Goal: Task Accomplishment & Management: Manage account settings

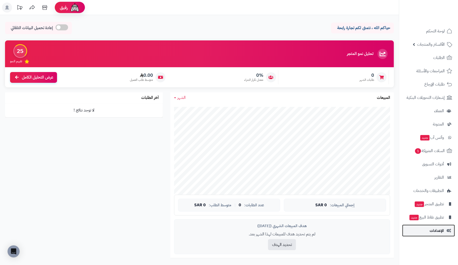
click at [444, 229] on link "الإعدادات" at bounding box center [428, 231] width 53 height 12
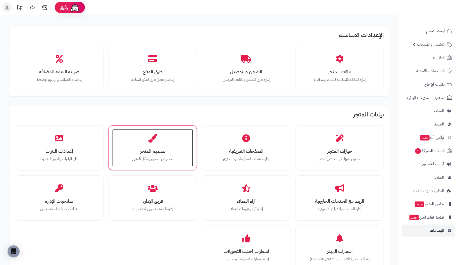
click at [150, 139] on icon at bounding box center [152, 138] width 9 height 9
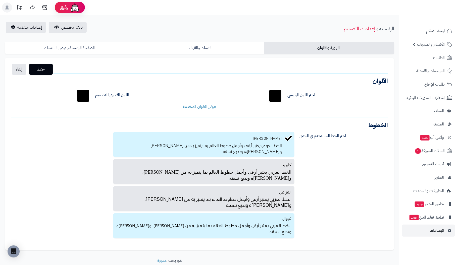
click at [257, 222] on p "الخط العربي يعتبر أرقى وأجمل خطوط العالم بما يتميز به من حسن شكله، وجمال هندسته…" at bounding box center [203, 228] width 175 height 13
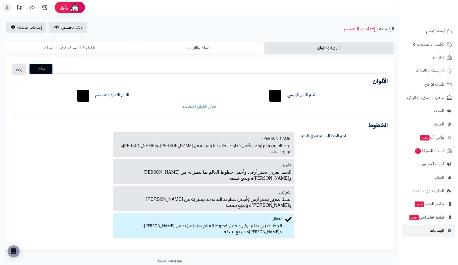
click at [40, 72] on span "حفظ" at bounding box center [41, 69] width 16 height 6
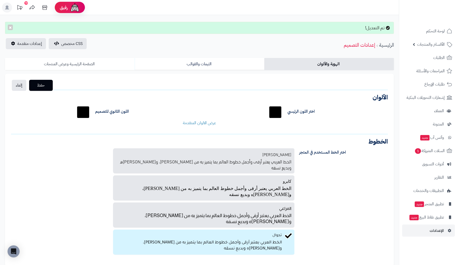
click at [63, 65] on link "الصفحة الرئيسية وعرض المنتجات" at bounding box center [70, 64] width 130 height 12
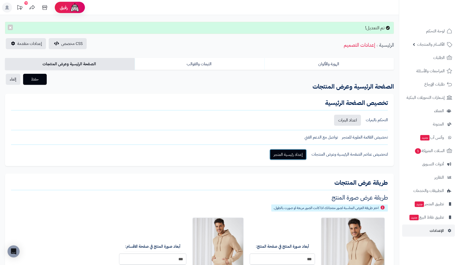
click at [291, 153] on link "إعداد رئيسية المتجر" at bounding box center [287, 154] width 37 height 11
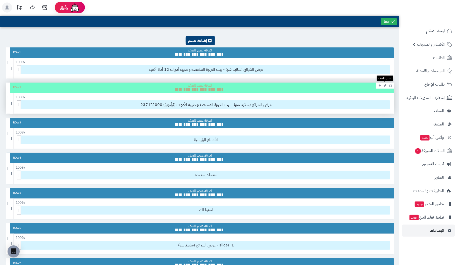
click at [384, 85] on icon at bounding box center [384, 85] width 3 height 3
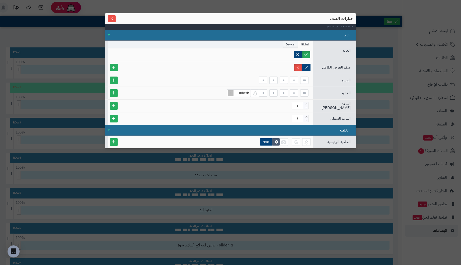
click at [289, 43] on li "Device" at bounding box center [290, 45] width 15 height 8
click at [263, 52] on label "Desktop" at bounding box center [256, 54] width 23 height 7
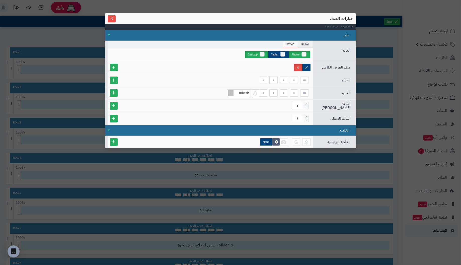
click at [305, 54] on label "Phone" at bounding box center [299, 54] width 21 height 7
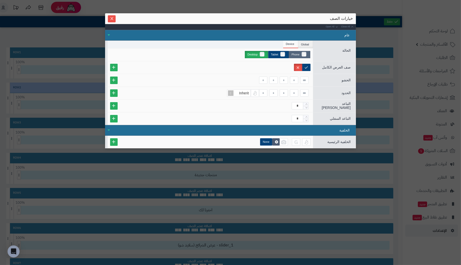
click at [305, 54] on label "Phone" at bounding box center [299, 54] width 21 height 7
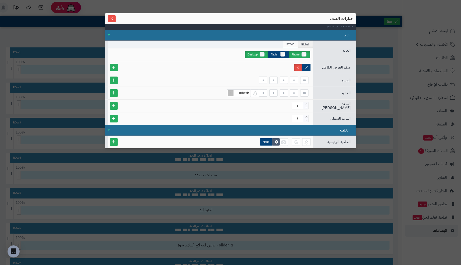
click at [263, 54] on label "Desktop" at bounding box center [256, 54] width 23 height 7
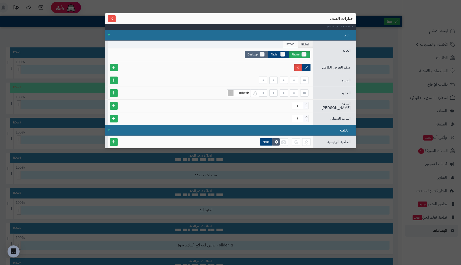
click at [262, 51] on label "Desktop" at bounding box center [256, 54] width 23 height 7
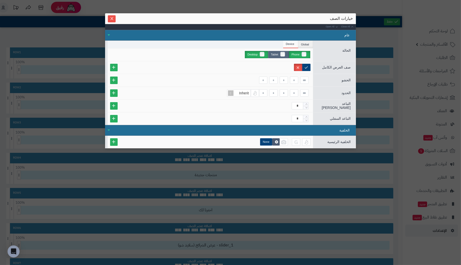
click at [282, 53] on label "Tablet" at bounding box center [278, 54] width 21 height 7
click at [284, 53] on label "Tablet" at bounding box center [278, 54] width 21 height 7
click at [263, 54] on label "Desktop" at bounding box center [256, 54] width 23 height 7
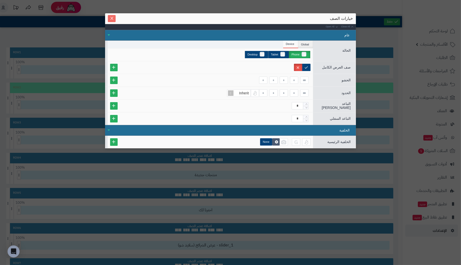
click at [112, 17] on icon "Close" at bounding box center [112, 18] width 4 height 4
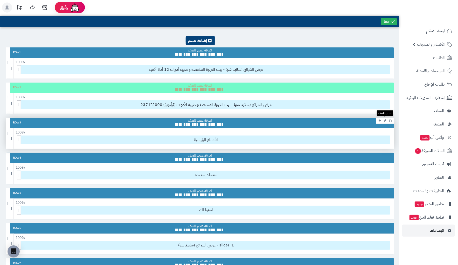
click at [383, 120] on icon at bounding box center [384, 120] width 3 height 3
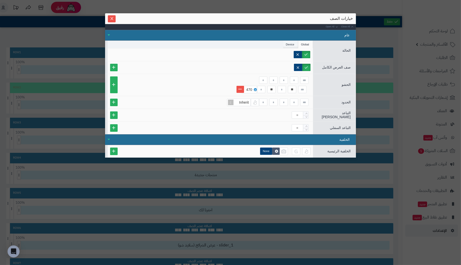
click at [290, 45] on li "Device" at bounding box center [290, 45] width 15 height 8
click at [304, 42] on li "Global" at bounding box center [305, 45] width 15 height 8
click at [256, 88] on icon at bounding box center [256, 89] width 2 height 2
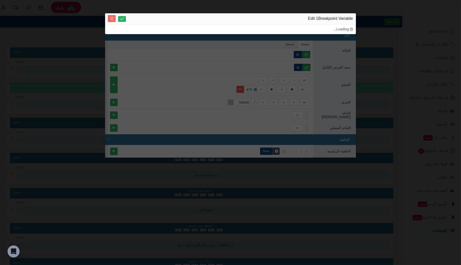
click at [112, 21] on button "Close" at bounding box center [112, 18] width 8 height 7
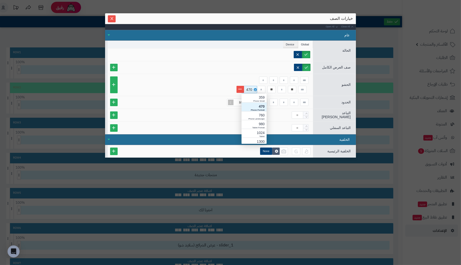
scroll to position [50, 0]
click at [249, 90] on div "470" at bounding box center [249, 89] width 11 height 7
click at [234, 57] on div at bounding box center [210, 54] width 200 height 7
click at [246, 101] on span "Inherit" at bounding box center [244, 102] width 10 height 4
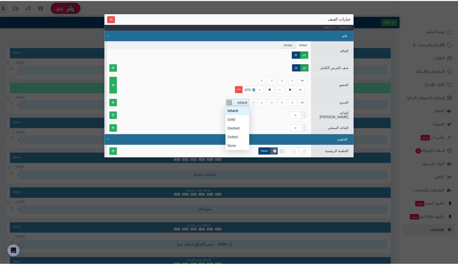
scroll to position [44, 0]
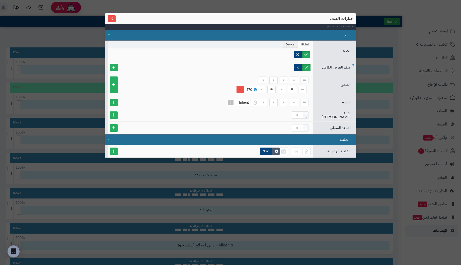
click at [226, 70] on div at bounding box center [210, 67] width 201 height 7
click at [307, 113] on icon "Increase Value" at bounding box center [307, 113] width 2 height 3
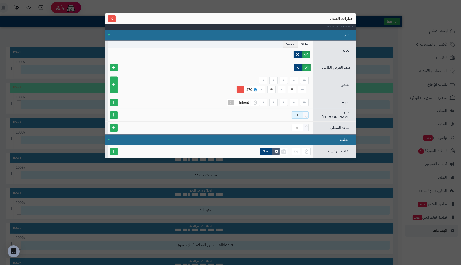
drag, startPoint x: 295, startPoint y: 114, endPoint x: 320, endPoint y: 114, distance: 24.8
click at [320, 114] on div "التباعد العلوي *" at bounding box center [230, 115] width 251 height 13
type input "**"
click at [299, 127] on input at bounding box center [298, 127] width 12 height 7
click at [307, 116] on icon "Decrease Value" at bounding box center [307, 116] width 2 height 3
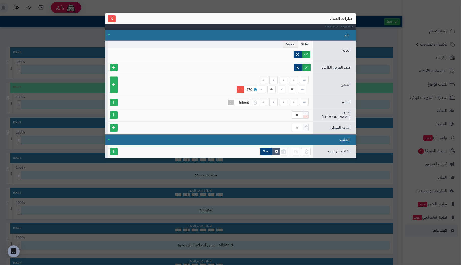
click at [306, 115] on icon "Decrease Value" at bounding box center [307, 116] width 2 height 3
click at [277, 117] on div "**" at bounding box center [210, 114] width 201 height 7
click at [307, 115] on icon "Decrease Value" at bounding box center [307, 116] width 2 height 3
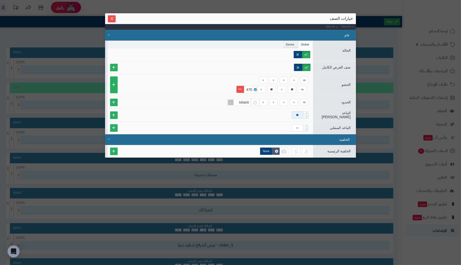
drag, startPoint x: 301, startPoint y: 114, endPoint x: 260, endPoint y: 113, distance: 41.2
click at [260, 113] on div "**" at bounding box center [210, 114] width 201 height 7
click at [297, 128] on input at bounding box center [298, 127] width 12 height 7
click at [292, 46] on li "Device" at bounding box center [290, 45] width 15 height 8
click at [304, 44] on li "Global" at bounding box center [305, 45] width 15 height 8
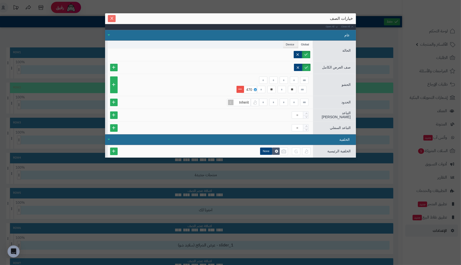
click at [112, 18] on icon "Close" at bounding box center [111, 18] width 3 height 3
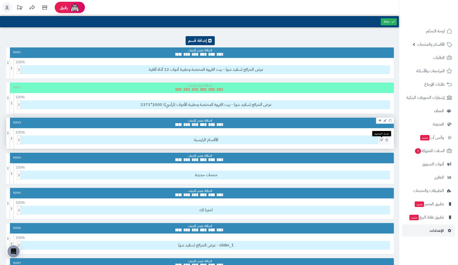
click at [381, 139] on icon at bounding box center [381, 140] width 3 height 4
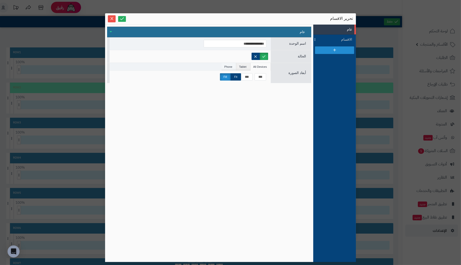
click at [229, 68] on li "Phone" at bounding box center [229, 67] width 15 height 8
drag, startPoint x: 243, startPoint y: 68, endPoint x: 254, endPoint y: 67, distance: 11.3
click at [243, 68] on li "Tablet" at bounding box center [243, 67] width 14 height 8
click at [260, 67] on li "All Devices" at bounding box center [261, 67] width 20 height 8
click at [226, 65] on li "Phone" at bounding box center [229, 67] width 15 height 8
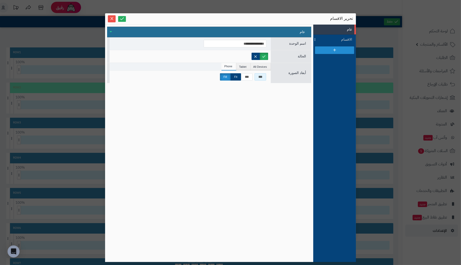
drag, startPoint x: 266, startPoint y: 76, endPoint x: 235, endPoint y: 72, distance: 31.6
click at [235, 72] on div "*** *** Fit Fill" at bounding box center [190, 77] width 161 height 12
type input "***"
drag, startPoint x: 252, startPoint y: 75, endPoint x: 201, endPoint y: 73, distance: 50.8
click at [201, 73] on div "*** *** Fit Fill" at bounding box center [190, 76] width 156 height 7
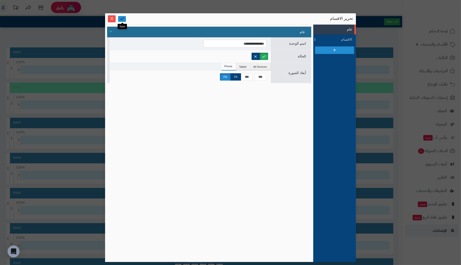
click at [123, 18] on icon at bounding box center [122, 18] width 5 height 5
drag, startPoint x: 251, startPoint y: 75, endPoint x: 224, endPoint y: 73, distance: 27.2
click at [224, 73] on div "*** *** Fit Fill" at bounding box center [190, 76] width 156 height 7
type input "***"
drag, startPoint x: 265, startPoint y: 76, endPoint x: 173, endPoint y: 71, distance: 91.8
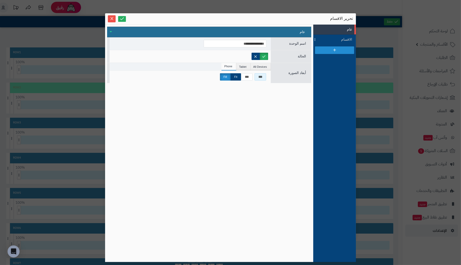
click at [173, 71] on div "*** *** Fit Fill" at bounding box center [190, 77] width 161 height 12
type input "***"
click at [249, 76] on input "***" at bounding box center [247, 76] width 12 height 7
click at [123, 18] on icon at bounding box center [122, 18] width 5 height 5
click at [226, 77] on label "Fill" at bounding box center [225, 76] width 11 height 7
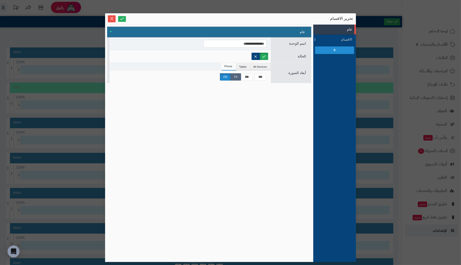
click at [239, 76] on label "Fit" at bounding box center [236, 76] width 11 height 7
click at [123, 18] on icon at bounding box center [122, 18] width 5 height 5
click at [225, 76] on label "Fill" at bounding box center [225, 76] width 11 height 7
click at [113, 30] on div "عام" at bounding box center [209, 32] width 204 height 11
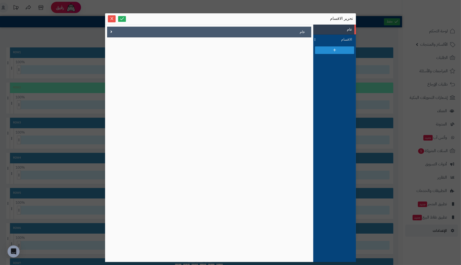
click at [113, 30] on div "عام" at bounding box center [209, 32] width 204 height 11
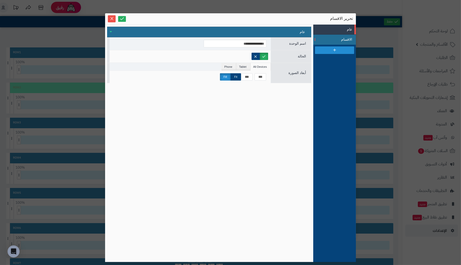
click at [340, 41] on span "الاقسام" at bounding box center [341, 39] width 23 height 5
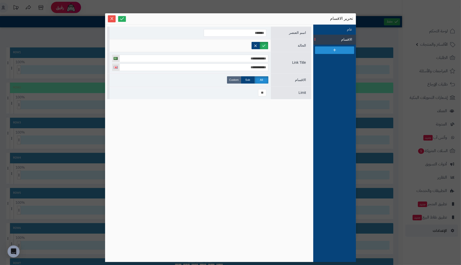
click at [237, 78] on label "Custom" at bounding box center [234, 79] width 14 height 7
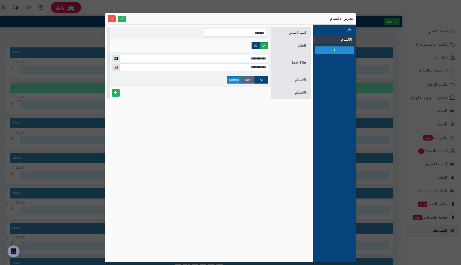
click at [248, 78] on label "Sub" at bounding box center [248, 79] width 14 height 7
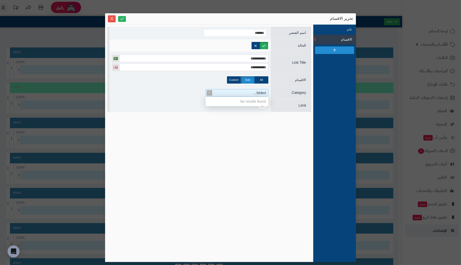
click at [219, 93] on div "Select..." at bounding box center [239, 92] width 58 height 7
click at [264, 79] on label "All" at bounding box center [262, 79] width 14 height 7
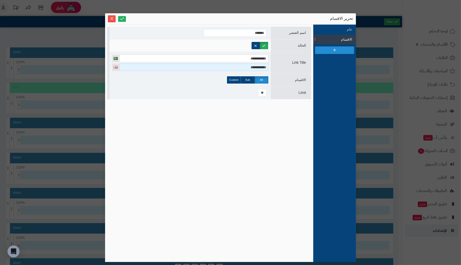
click at [265, 68] on input "**********" at bounding box center [193, 68] width 149 height 8
type input "**********"
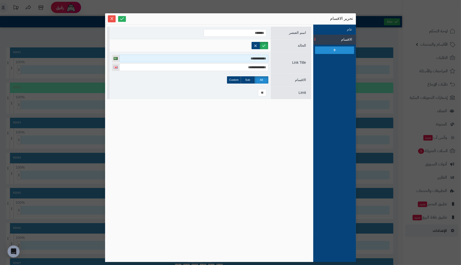
click at [229, 58] on input "**********" at bounding box center [193, 59] width 149 height 8
click at [121, 17] on icon at bounding box center [122, 18] width 5 height 5
click at [344, 40] on span "الاقسام" at bounding box center [341, 39] width 23 height 5
click at [299, 34] on span "اسم العنصر" at bounding box center [297, 33] width 17 height 4
click at [296, 32] on span "اسم العنصر" at bounding box center [297, 33] width 17 height 4
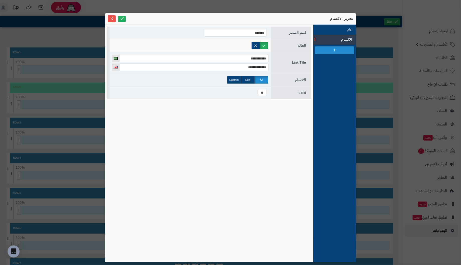
click at [297, 46] on div "الحالة" at bounding box center [291, 45] width 40 height 7
drag, startPoint x: 299, startPoint y: 61, endPoint x: 298, endPoint y: 76, distance: 14.6
click at [299, 61] on span "Link Title" at bounding box center [299, 62] width 14 height 4
drag, startPoint x: 298, startPoint y: 77, endPoint x: 299, endPoint y: 89, distance: 12.1
click at [298, 77] on div "الاقسام" at bounding box center [291, 80] width 40 height 7
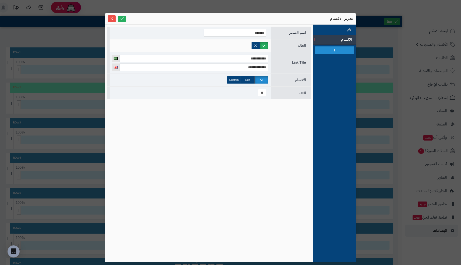
click at [297, 94] on div "Limit" at bounding box center [291, 93] width 40 height 7
drag, startPoint x: 248, startPoint y: 34, endPoint x: 260, endPoint y: 33, distance: 11.1
click at [250, 34] on input "*******" at bounding box center [235, 33] width 63 height 8
click at [332, 40] on span "الاقسام" at bounding box center [341, 39] width 23 height 5
click at [315, 39] on span at bounding box center [316, 40] width 4 height 10
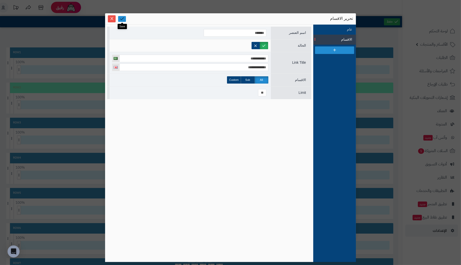
click at [124, 18] on icon at bounding box center [122, 18] width 5 height 5
click at [113, 19] on icon "Close" at bounding box center [112, 18] width 4 height 4
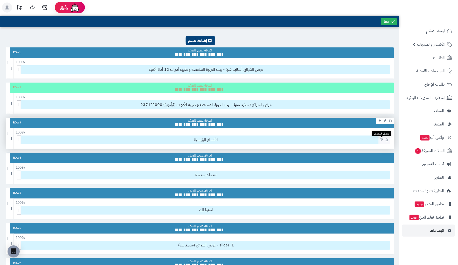
click at [380, 139] on icon at bounding box center [381, 140] width 3 height 4
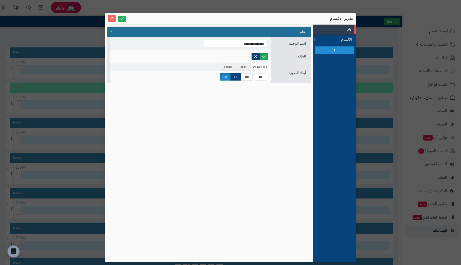
click at [111, 17] on icon "Close" at bounding box center [112, 18] width 4 height 4
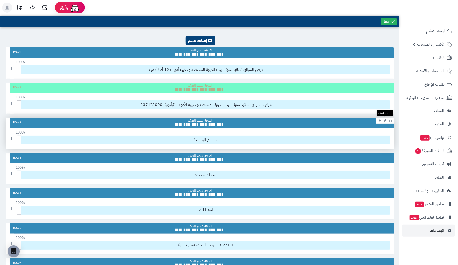
click at [385, 120] on icon at bounding box center [384, 120] width 3 height 3
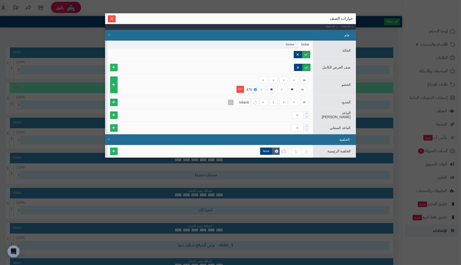
click at [292, 43] on li "Device" at bounding box center [290, 45] width 15 height 8
click at [137, 49] on div "Phone Tablet Desktop" at bounding box center [211, 54] width 206 height 13
click at [111, 20] on icon "Close" at bounding box center [112, 18] width 4 height 4
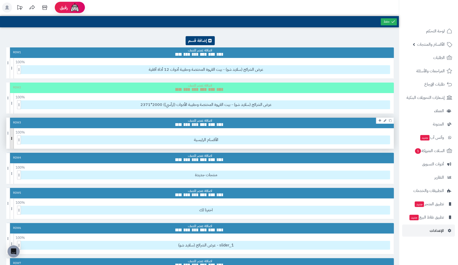
click at [12, 140] on span at bounding box center [12, 138] width 4 height 21
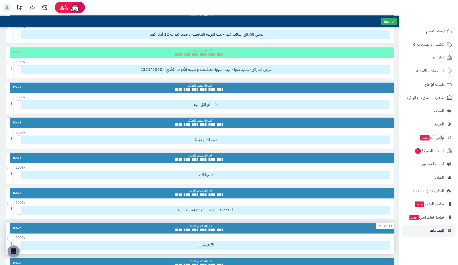
scroll to position [0, 0]
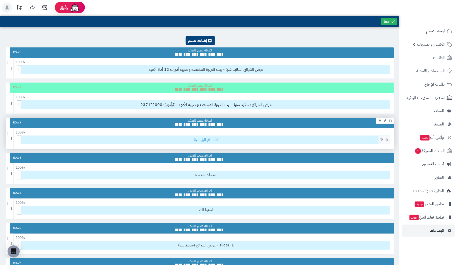
click at [178, 138] on span "الأقسام الرئيسية" at bounding box center [205, 140] width 367 height 8
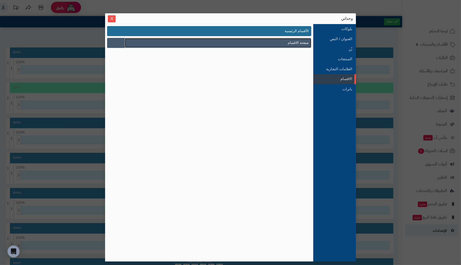
click at [290, 40] on span "صفحة الاقسام" at bounding box center [298, 42] width 21 height 5
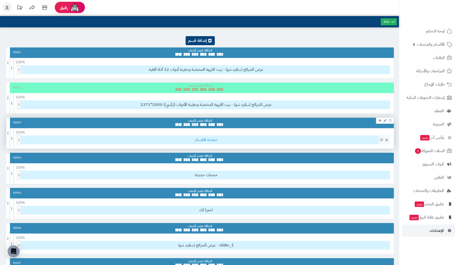
click at [277, 138] on span "صفحة الاقسام" at bounding box center [205, 140] width 367 height 8
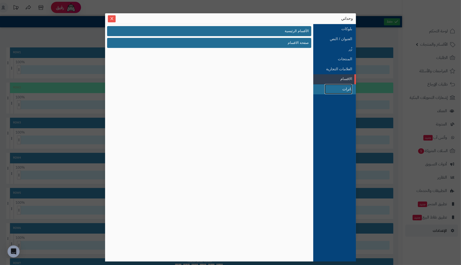
click at [334, 87] on link "بانرات" at bounding box center [339, 89] width 28 height 10
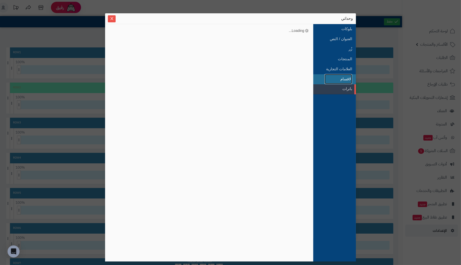
click at [342, 80] on link "الاقسام" at bounding box center [339, 79] width 28 height 10
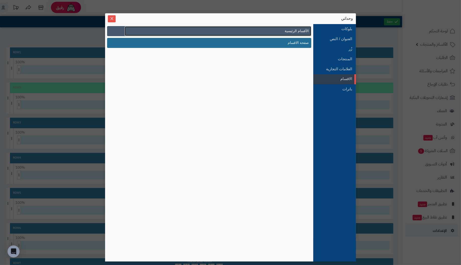
click at [293, 28] on span "الأقسام الرئيسية" at bounding box center [297, 30] width 24 height 5
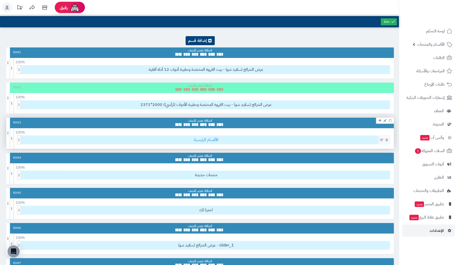
click at [343, 139] on span "الأقسام الرئيسية" at bounding box center [205, 140] width 367 height 8
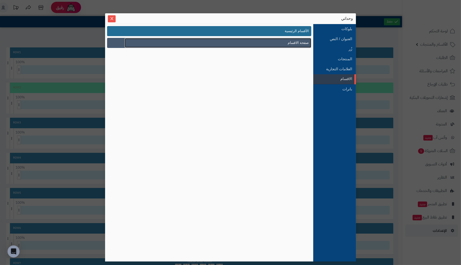
click at [300, 44] on span "صفحة الاقسام" at bounding box center [298, 42] width 21 height 5
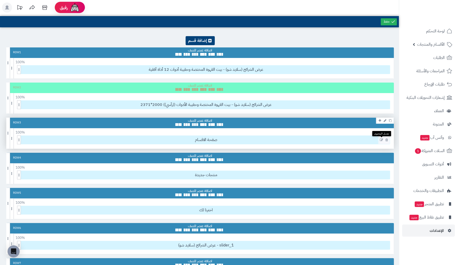
click at [381, 139] on icon at bounding box center [381, 140] width 3 height 4
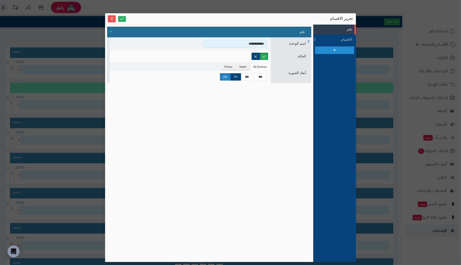
click at [240, 44] on input "**********" at bounding box center [235, 44] width 63 height 8
click at [302, 56] on span "الحالة" at bounding box center [302, 56] width 8 height 4
click at [300, 44] on span "اسم الوحدة" at bounding box center [297, 43] width 17 height 4
click at [349, 40] on span "الاقسام" at bounding box center [341, 39] width 23 height 5
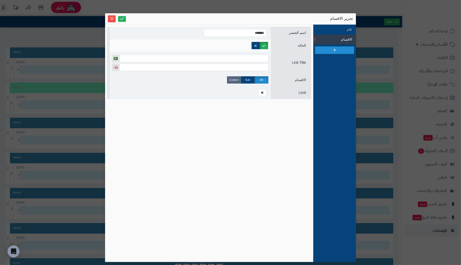
click at [234, 80] on label "Custom" at bounding box center [234, 79] width 14 height 7
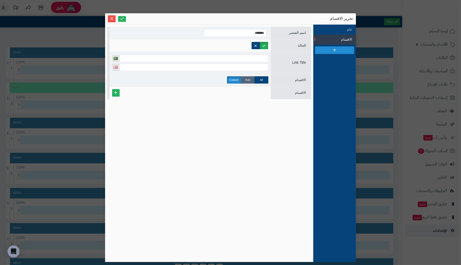
click at [247, 80] on label "Sub" at bounding box center [248, 79] width 14 height 7
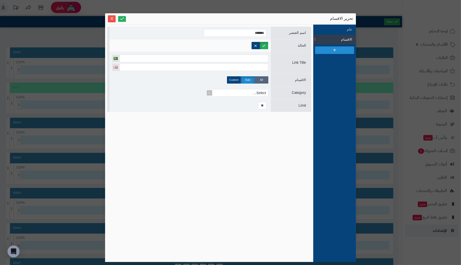
click at [263, 79] on label "All" at bounding box center [262, 79] width 14 height 7
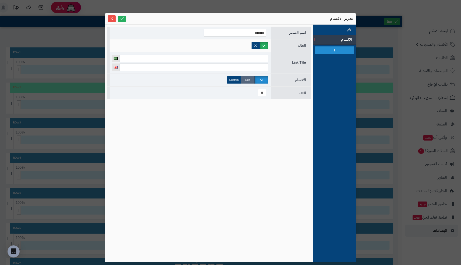
click at [249, 79] on label "Sub" at bounding box center [248, 79] width 14 height 7
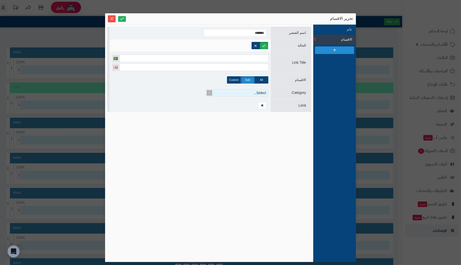
click at [209, 91] on span at bounding box center [209, 92] width 7 height 7
click at [226, 92] on div "Select..." at bounding box center [239, 92] width 58 height 7
click at [194, 84] on div "All Sub Custom" at bounding box center [190, 80] width 161 height 13
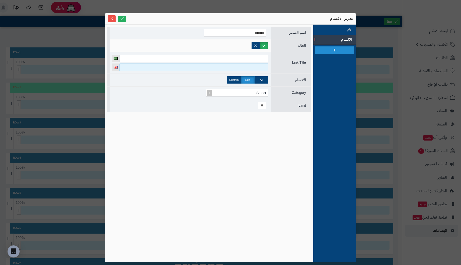
click at [267, 66] on input at bounding box center [193, 68] width 149 height 8
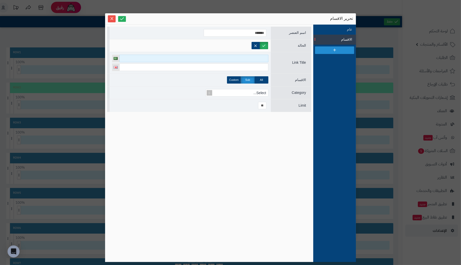
click at [266, 57] on input at bounding box center [193, 59] width 149 height 8
click at [337, 38] on span "الاقسام" at bounding box center [341, 39] width 23 height 5
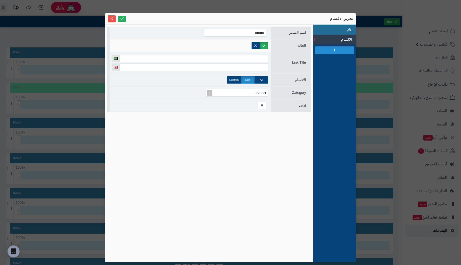
click at [348, 29] on li "عام" at bounding box center [335, 30] width 43 height 10
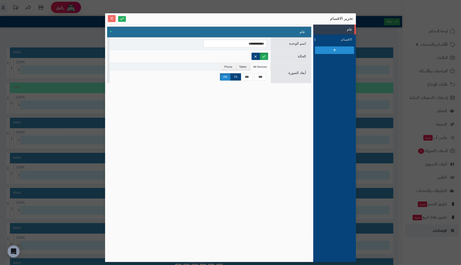
click at [112, 19] on icon "Close" at bounding box center [112, 18] width 4 height 4
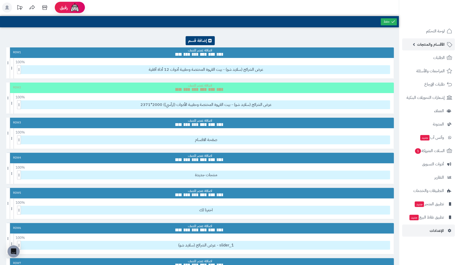
click at [424, 44] on span "الأقسام والمنتجات" at bounding box center [431, 44] width 28 height 7
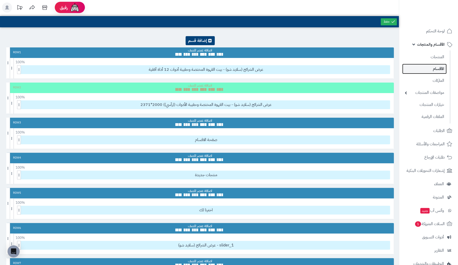
click at [436, 70] on link "الأقسام" at bounding box center [424, 69] width 44 height 10
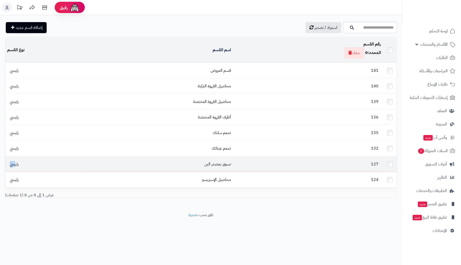
click at [17, 161] on span "رئيسي" at bounding box center [14, 164] width 14 height 6
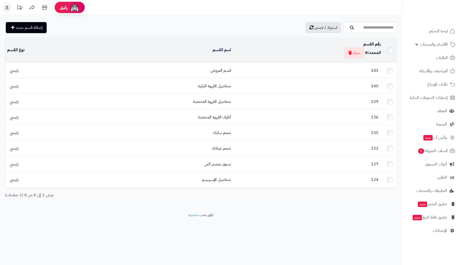
click at [43, 212] on footer "طور بحب ، متجرة" at bounding box center [201, 224] width 402 height 25
